Goal: Find specific page/section: Find specific page/section

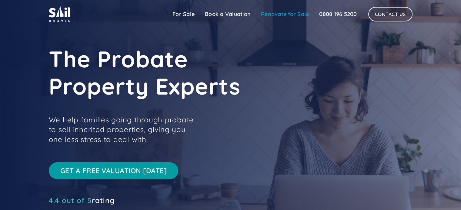
click at [285, 13] on link "Renovate for Sale" at bounding box center [285, 14] width 58 height 12
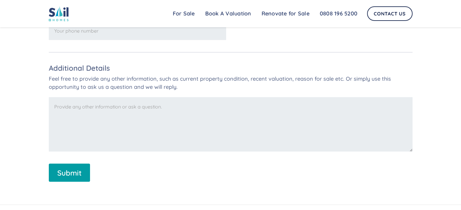
scroll to position [1155, 0]
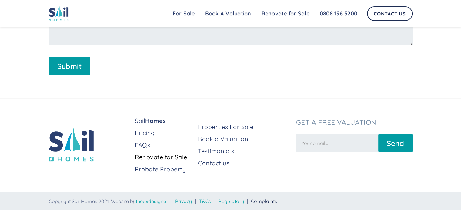
click at [274, 201] on link "Complaints" at bounding box center [264, 202] width 26 height 6
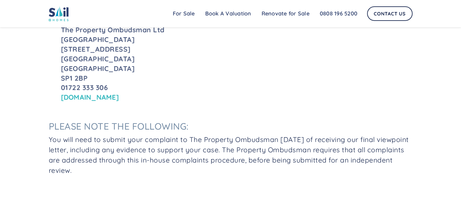
scroll to position [287, 0]
